Goal: Task Accomplishment & Management: Use online tool/utility

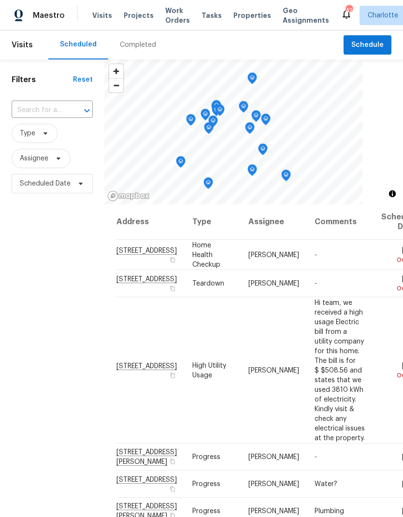
click at [175, 11] on span "Work Orders" at bounding box center [177, 15] width 25 height 19
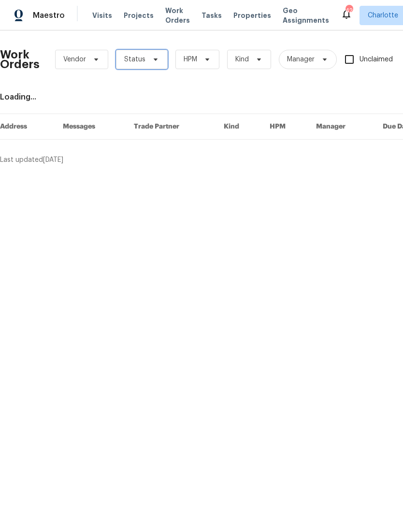
click at [157, 56] on icon at bounding box center [156, 60] width 8 height 8
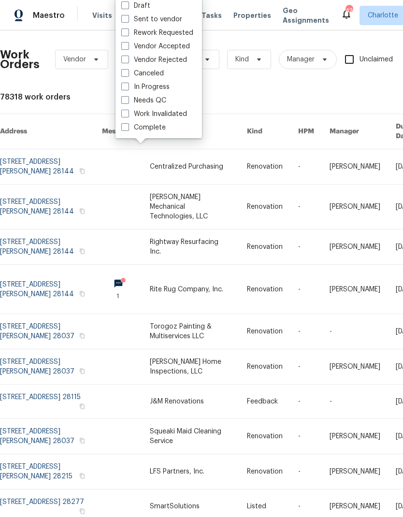
click at [158, 101] on label "Needs QC" at bounding box center [143, 101] width 45 height 10
click at [128, 101] on input "Needs QC" at bounding box center [124, 99] width 6 height 6
checkbox input "true"
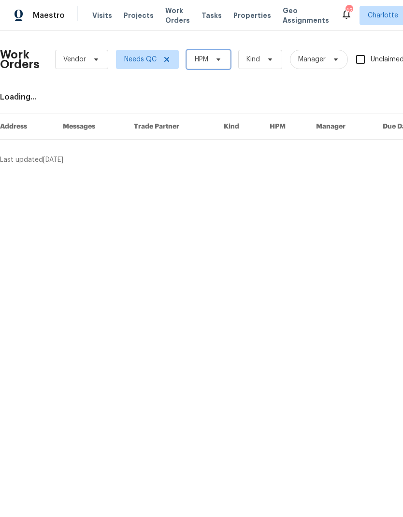
click at [218, 59] on icon at bounding box center [219, 60] width 4 height 2
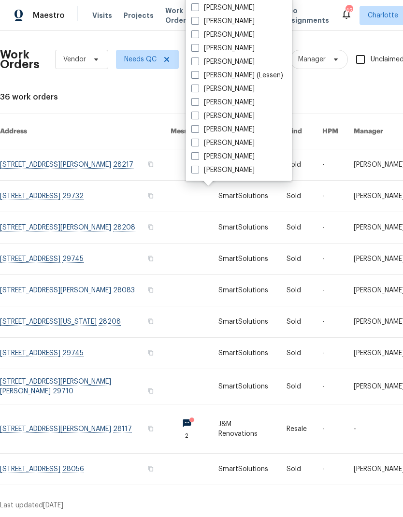
scroll to position [120, 0]
click at [220, 145] on label "[PERSON_NAME]" at bounding box center [222, 143] width 63 height 10
click at [198, 145] on input "[PERSON_NAME]" at bounding box center [194, 141] width 6 height 6
checkbox input "true"
